Goal: Task Accomplishment & Management: Manage account settings

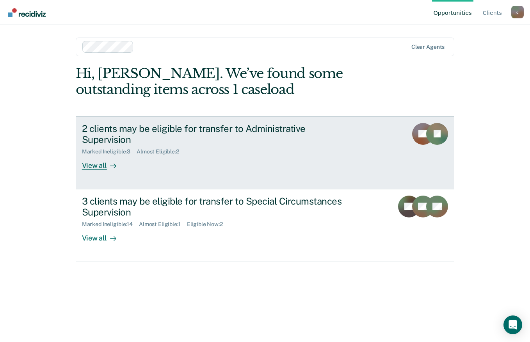
click at [95, 155] on div "View all" at bounding box center [104, 162] width 44 height 15
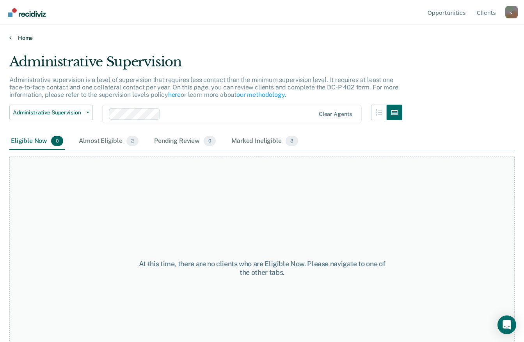
click at [31, 39] on link "Home" at bounding box center [262, 37] width 506 height 7
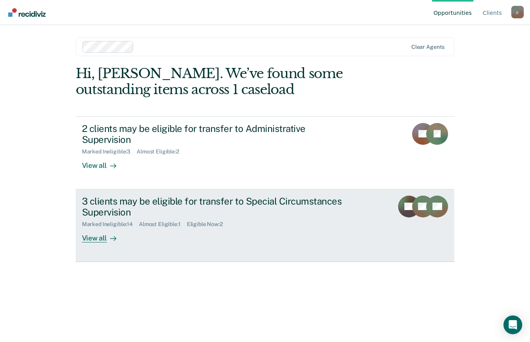
click at [100, 228] on div "View all" at bounding box center [104, 235] width 44 height 15
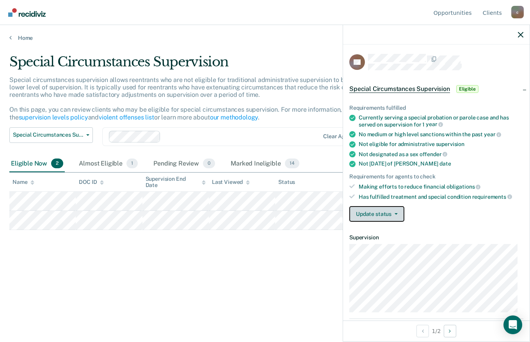
click at [397, 218] on button "Update status" at bounding box center [376, 214] width 55 height 16
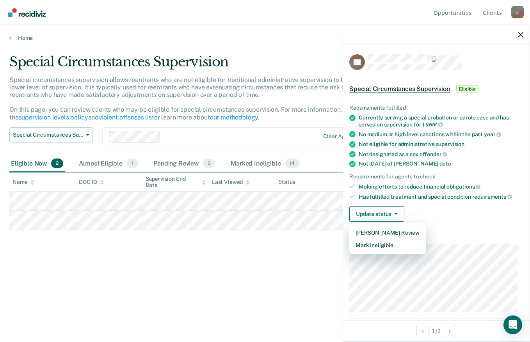
click at [430, 215] on div "Update status [PERSON_NAME] Review Mark Ineligible" at bounding box center [436, 214] width 174 height 16
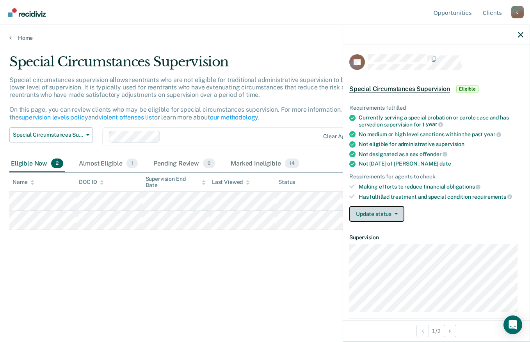
click at [397, 212] on button "Update status" at bounding box center [376, 214] width 55 height 16
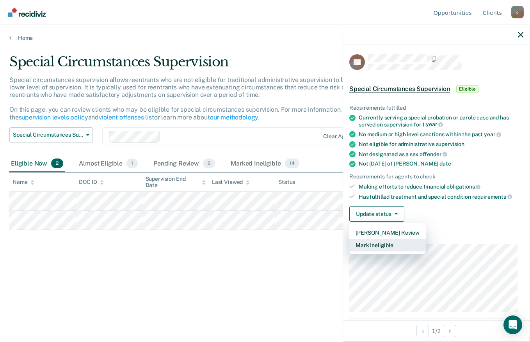
click at [383, 243] on button "Mark Ineligible" at bounding box center [387, 245] width 77 height 12
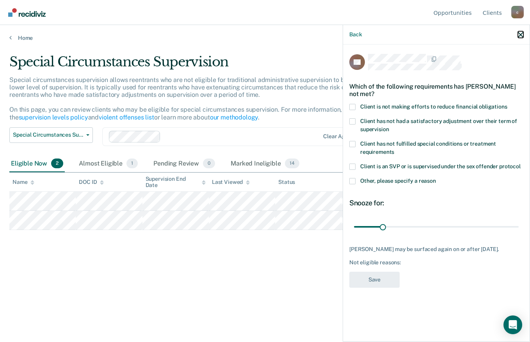
click at [519, 35] on icon "button" at bounding box center [520, 34] width 5 height 5
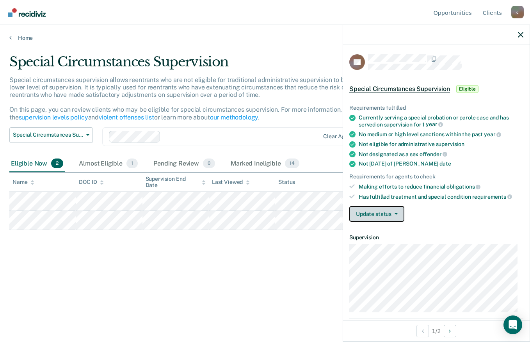
click at [378, 213] on button "Update status" at bounding box center [376, 214] width 55 height 16
click at [380, 213] on button "Update status" at bounding box center [376, 214] width 55 height 16
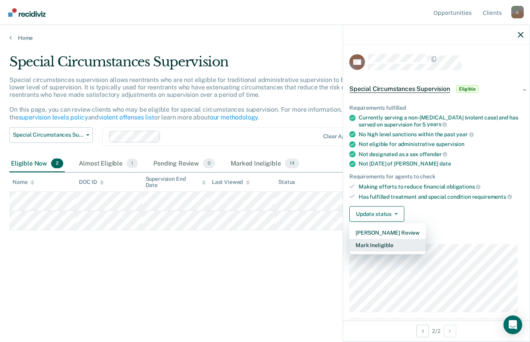
click at [387, 246] on button "Mark Ineligible" at bounding box center [387, 245] width 77 height 12
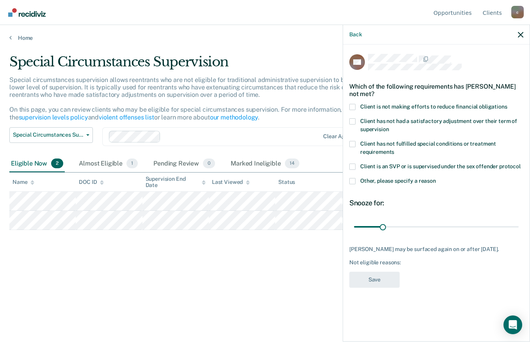
click at [354, 107] on span at bounding box center [352, 107] width 6 height 6
click at [508, 104] on input "Client is not making efforts to reduce financial obligations" at bounding box center [508, 104] width 0 height 0
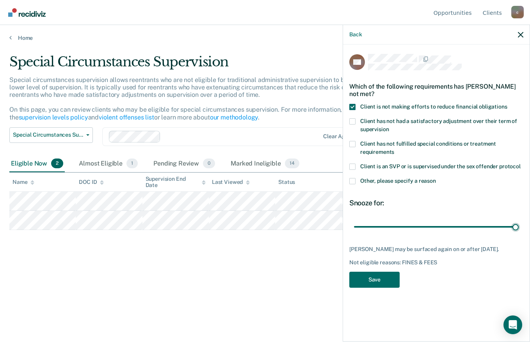
drag, startPoint x: 381, startPoint y: 226, endPoint x: 530, endPoint y: 241, distance: 149.9
type input "180"
click at [519, 233] on input "range" at bounding box center [436, 227] width 165 height 14
click at [372, 278] on button "Save" at bounding box center [374, 280] width 50 height 16
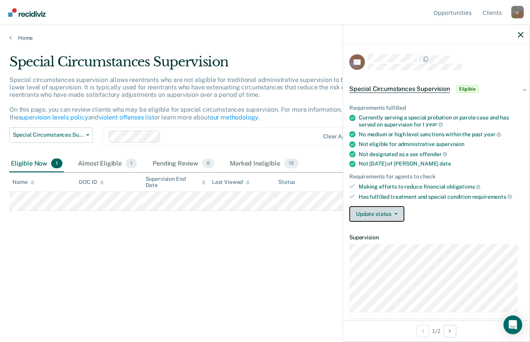
click at [387, 217] on button "Update status" at bounding box center [376, 214] width 55 height 16
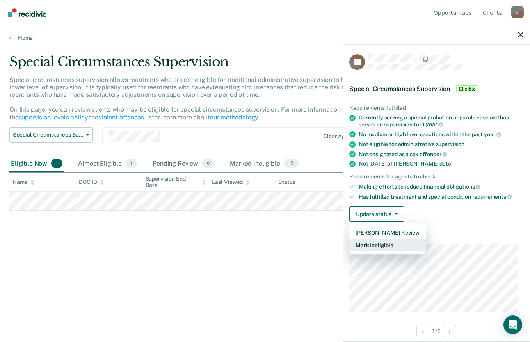
click at [384, 248] on button "Mark Ineligible" at bounding box center [387, 245] width 77 height 12
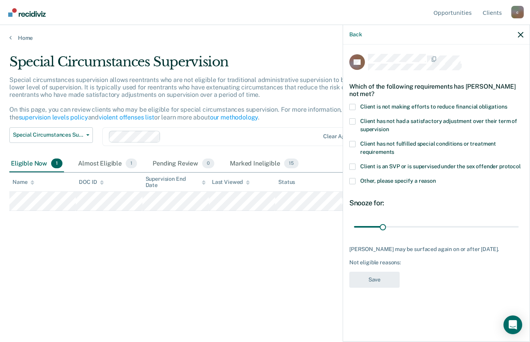
click at [353, 108] on span at bounding box center [352, 107] width 6 height 6
click at [508, 104] on input "Client is not making efforts to reduce financial obligations" at bounding box center [508, 104] width 0 height 0
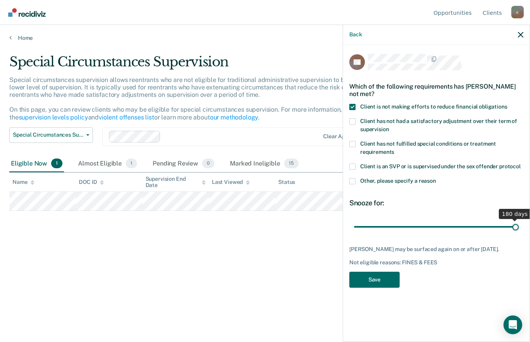
drag, startPoint x: 381, startPoint y: 229, endPoint x: 531, endPoint y: 256, distance: 152.7
type input "180"
click at [519, 233] on input "range" at bounding box center [436, 227] width 165 height 14
click at [379, 282] on button "Save" at bounding box center [374, 280] width 50 height 16
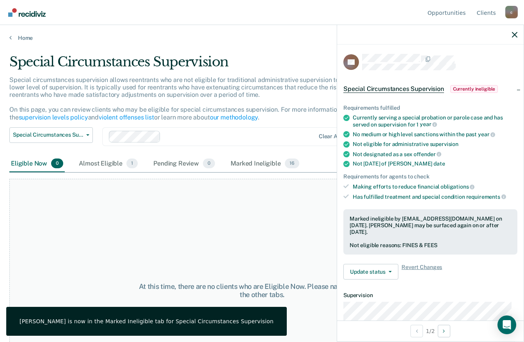
click at [27, 11] on img "Go to Recidiviz Home" at bounding box center [26, 12] width 37 height 9
